Goal: Check status: Check status

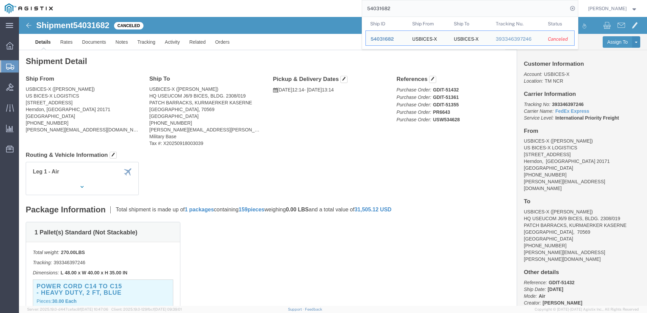
click div "Leg 1 - Air"
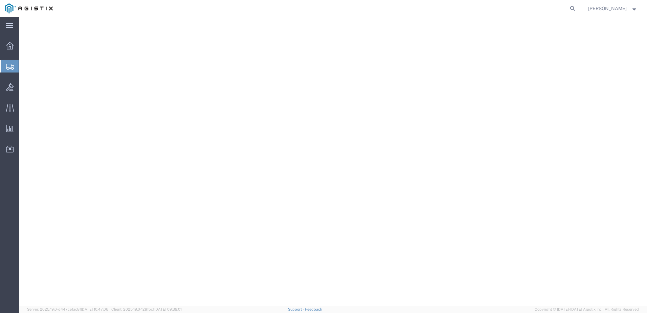
select select
select select "34238"
select select "01"
select select "DE"
